Goal: Find specific page/section: Find specific page/section

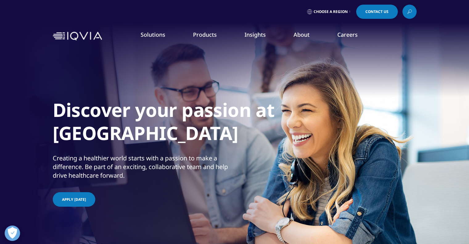
click at [371, 10] on span "Contact Us" at bounding box center [376, 12] width 23 height 4
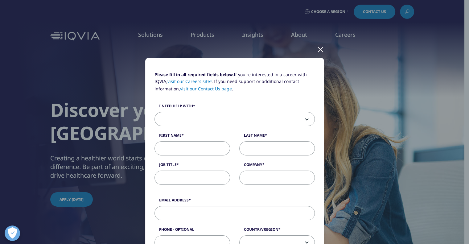
click at [317, 52] on div at bounding box center [320, 49] width 7 height 17
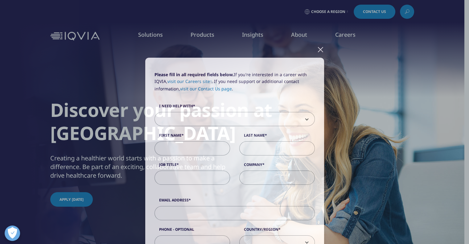
click at [317, 49] on div at bounding box center [320, 49] width 7 height 17
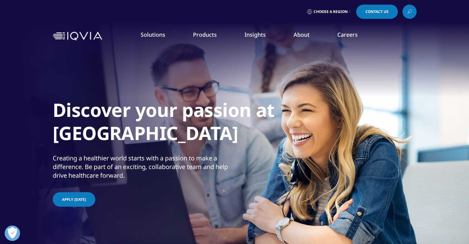
click at [344, 36] on link "Careers" at bounding box center [347, 34] width 20 height 7
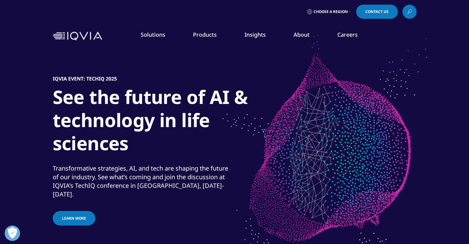
click at [241, 14] on div "Choose a Region Contact Us" at bounding box center [234, 12] width 363 height 14
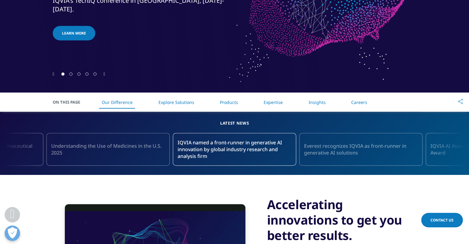
scroll to position [400, 0]
